Goal: Navigation & Orientation: Find specific page/section

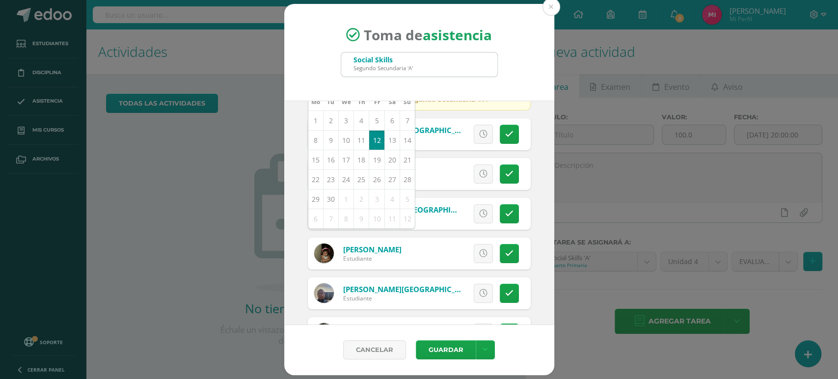
scroll to position [65, 0]
click at [550, 5] on button at bounding box center [551, 7] width 18 height 18
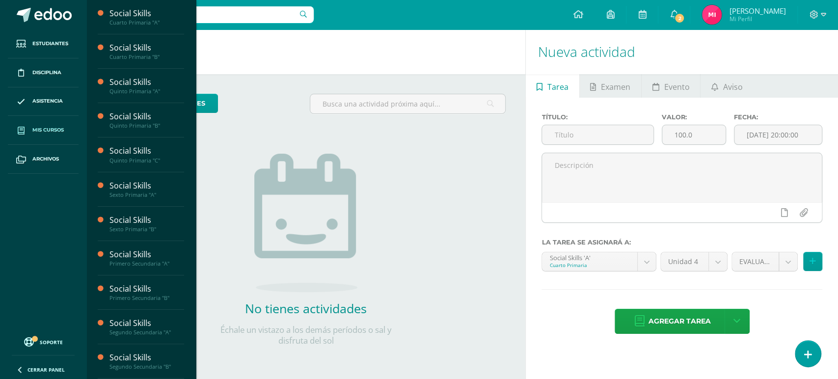
click at [58, 128] on span "Mis cursos" at bounding box center [47, 130] width 31 height 8
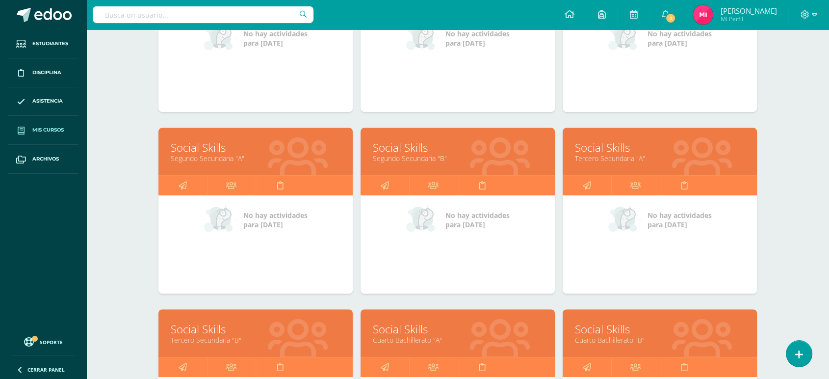
scroll to position [621, 0]
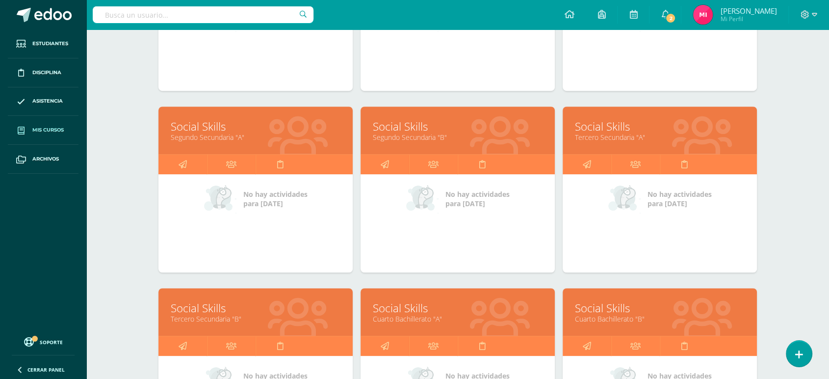
click at [207, 125] on link "Social Skills" at bounding box center [256, 126] width 170 height 15
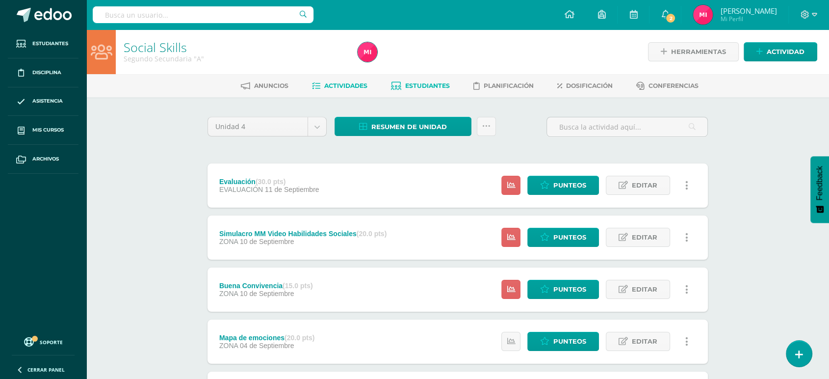
click at [432, 85] on span "Estudiantes" at bounding box center [427, 85] width 45 height 7
